Goal: Information Seeking & Learning: Learn about a topic

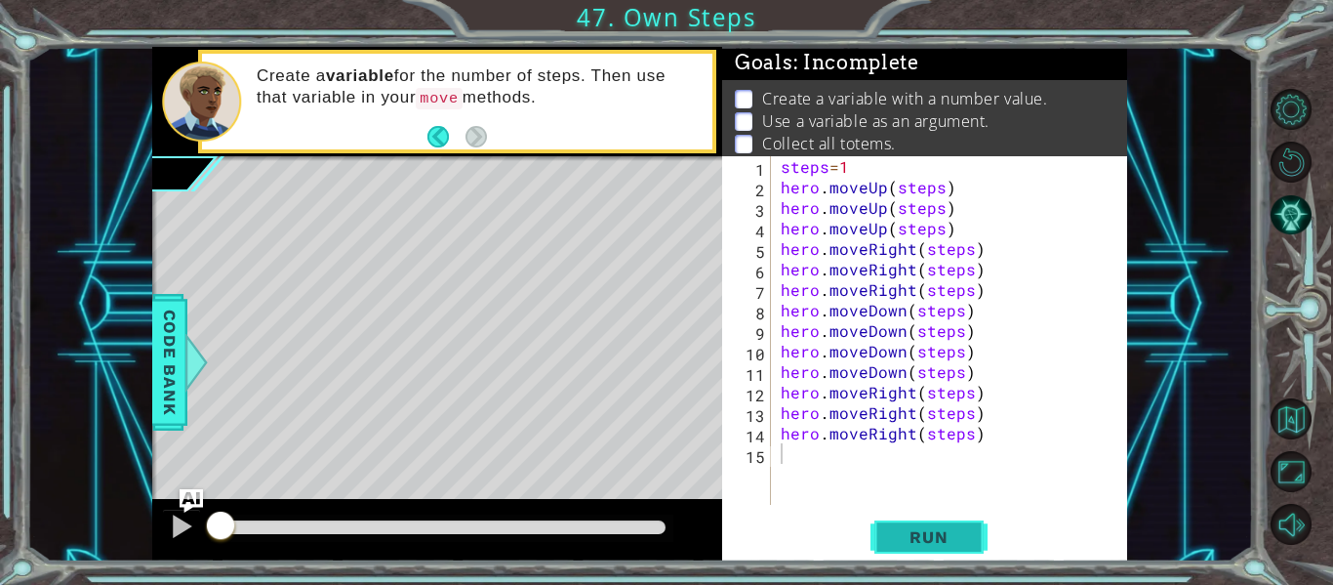
drag, startPoint x: 956, startPoint y: 538, endPoint x: 904, endPoint y: 526, distance: 53.0
click at [923, 536] on span "Run" at bounding box center [928, 537] width 77 height 20
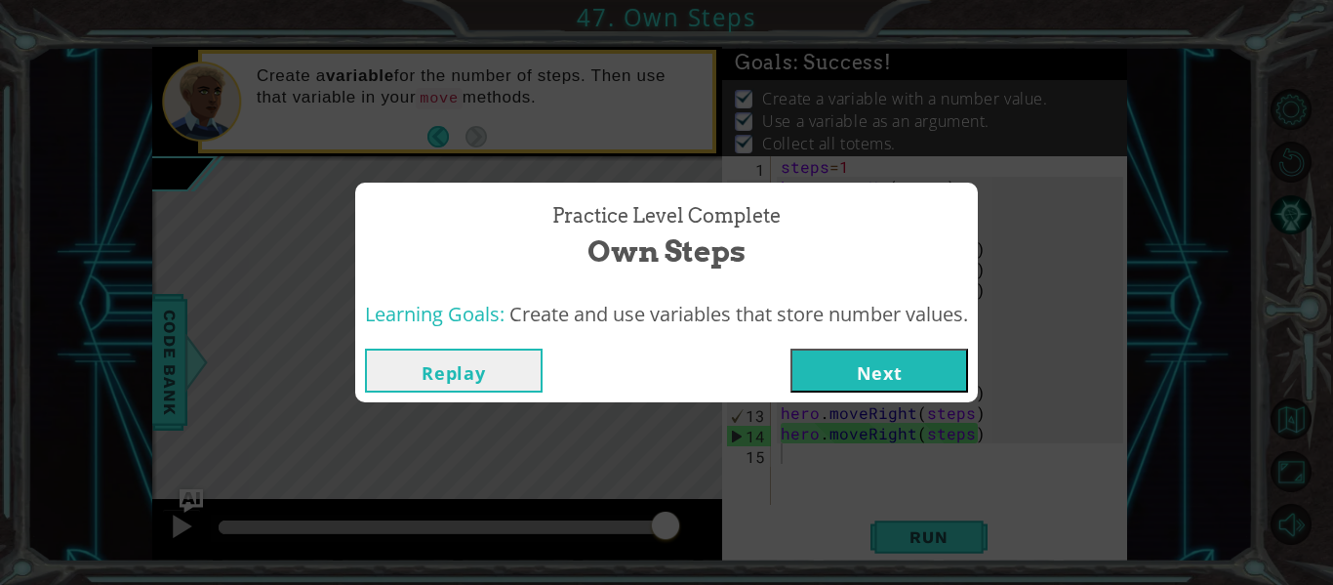
click at [882, 381] on button "Next" at bounding box center [880, 370] width 178 height 44
